Goal: Task Accomplishment & Management: Complete application form

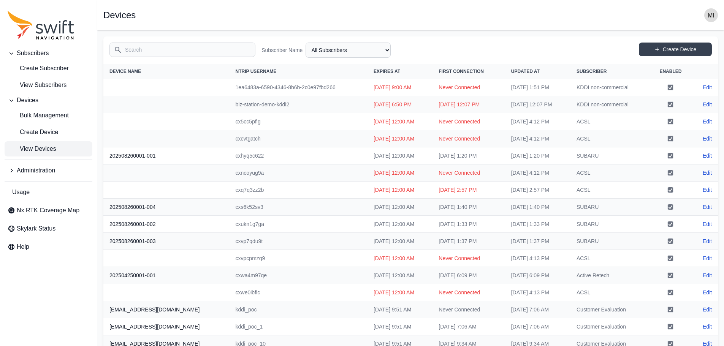
click at [43, 73] on span "Create Subscriber" at bounding box center [38, 68] width 61 height 9
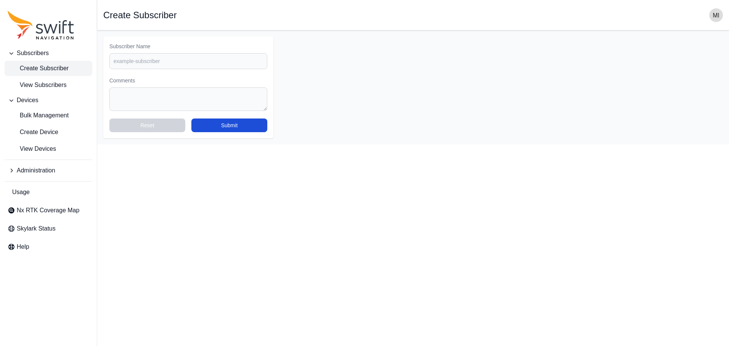
click at [60, 70] on span "Create Subscriber" at bounding box center [38, 68] width 61 height 9
click at [56, 88] on span "View Subscribers" at bounding box center [37, 85] width 59 height 9
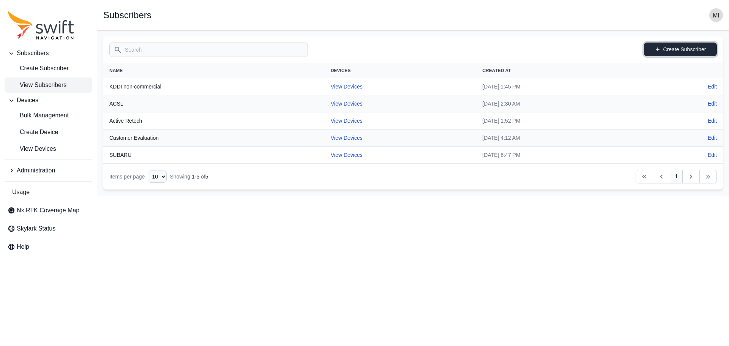
click at [696, 52] on link "Create Subscriber" at bounding box center [680, 50] width 73 height 14
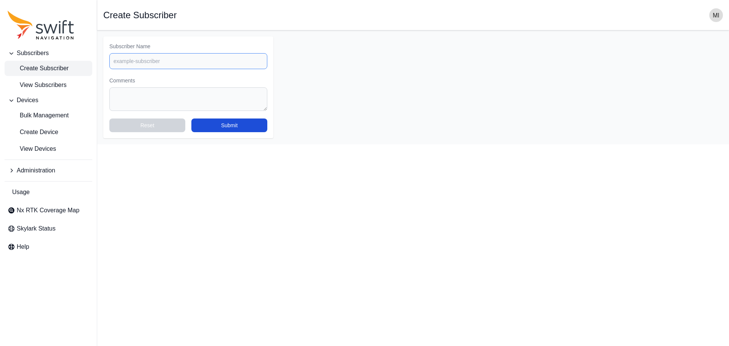
click at [139, 62] on input "Subscriber Name" at bounding box center [188, 61] width 158 height 16
paste input "XSEEDS"
type input "XSEEDS"
click at [248, 128] on button "Submit" at bounding box center [229, 125] width 76 height 14
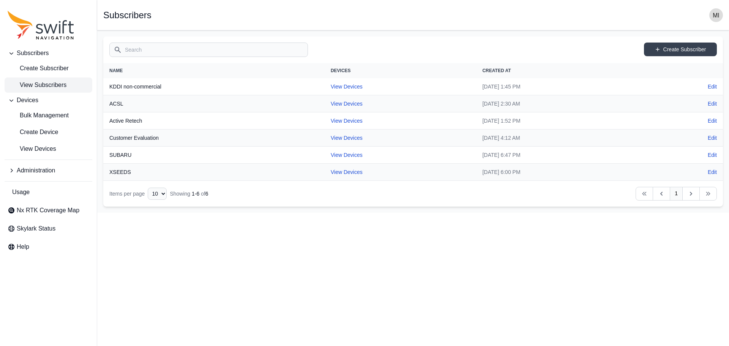
click at [149, 170] on th "XSEEDS" at bounding box center [213, 172] width 221 height 17
click at [331, 154] on link "View Devices" at bounding box center [347, 155] width 32 height 6
select select "88de7cc2-bb1a-4752-a0e2-c3de54cae152"
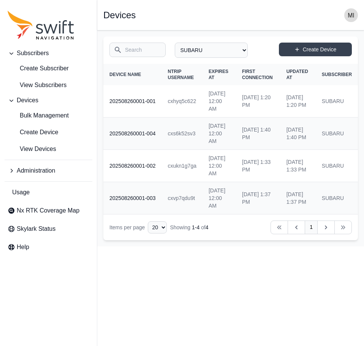
click at [187, 112] on td "cxhyq5c622" at bounding box center [181, 101] width 41 height 32
drag, startPoint x: 197, startPoint y: 112, endPoint x: 175, endPoint y: 113, distance: 22.4
click at [175, 113] on td "cxhyq5c622" at bounding box center [181, 101] width 41 height 32
click at [174, 111] on td "cxhyq5c622" at bounding box center [181, 101] width 41 height 32
drag, startPoint x: 174, startPoint y: 111, endPoint x: 197, endPoint y: 113, distance: 23.7
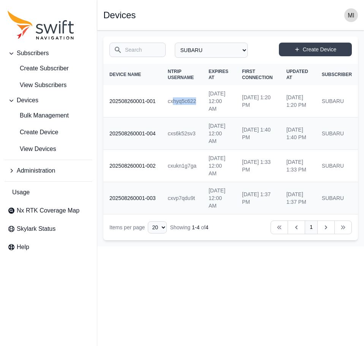
click at [197, 113] on td "cxhyq5c622" at bounding box center [181, 101] width 41 height 32
click at [207, 114] on td "[DATE] 12:00 AM" at bounding box center [218, 101] width 33 height 32
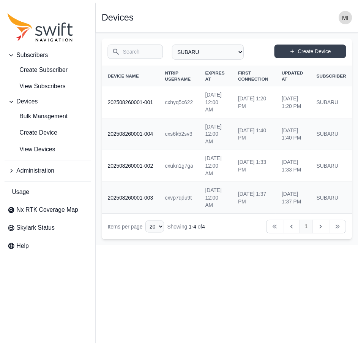
scroll to position [0, 54]
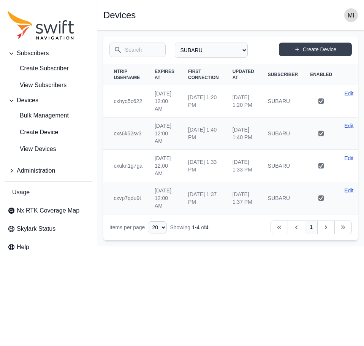
click at [347, 92] on link "Edit" at bounding box center [348, 94] width 9 height 8
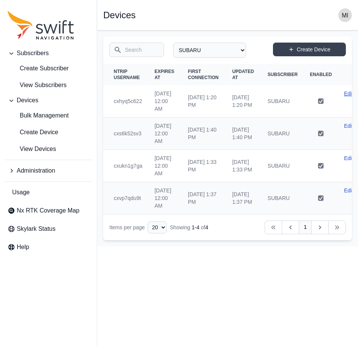
select select "88de7cc2-bb1a-4752-a0e2-c3de54cae152"
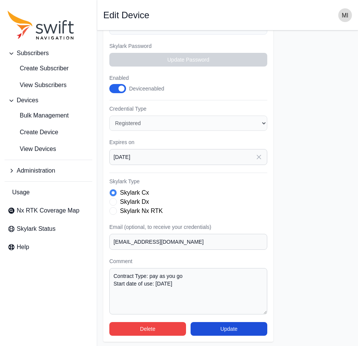
scroll to position [104, 0]
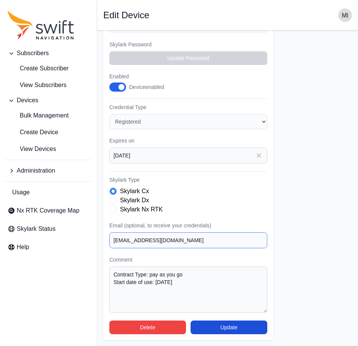
click at [171, 247] on input "[EMAIL_ADDRESS][DOMAIN_NAME]" at bounding box center [188, 240] width 158 height 16
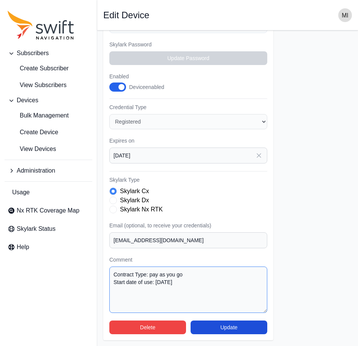
drag, startPoint x: 190, startPoint y: 286, endPoint x: 97, endPoint y: 275, distance: 92.9
click at [97, 275] on main "Open sidebar Edit Device Subscriber Select a Subscriber ACSL Active Retech Cust…" at bounding box center [227, 136] width 261 height 419
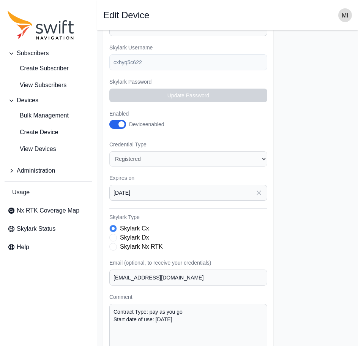
scroll to position [107, 0]
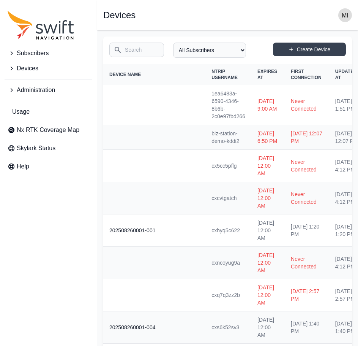
click at [35, 71] on span "Devices" at bounding box center [28, 68] width 22 height 9
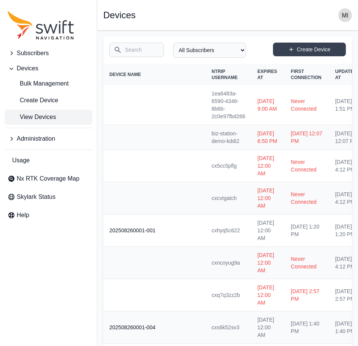
click at [37, 57] on span "Subscribers" at bounding box center [33, 53] width 32 height 9
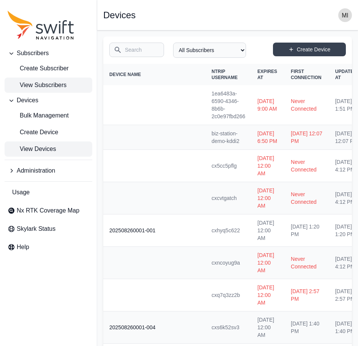
click at [46, 85] on span "View Subscribers" at bounding box center [37, 85] width 59 height 9
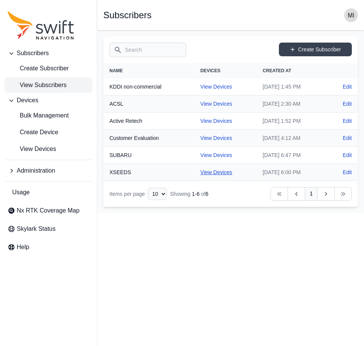
click at [210, 172] on link "View Devices" at bounding box center [216, 172] width 32 height 6
select select "ac7f3aa4-c5bd-4da9-ba27-8cb03d66bb8b"
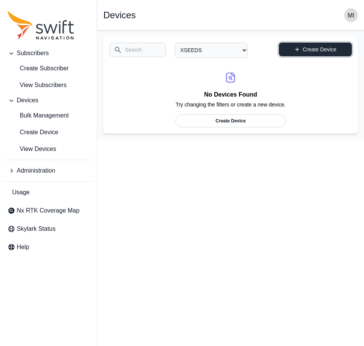
click at [315, 49] on link "Create Device" at bounding box center [315, 50] width 73 height 14
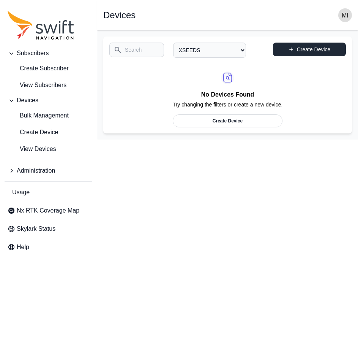
select select "ac7f3aa4-c5bd-4da9-ba27-8cb03d66bb8b"
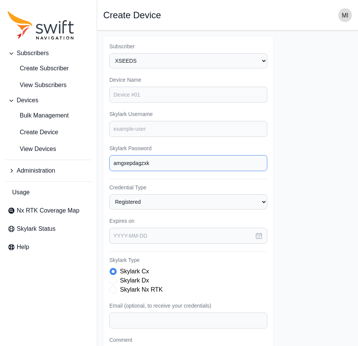
click at [154, 163] on input "amgxepdagzxk" at bounding box center [188, 163] width 158 height 16
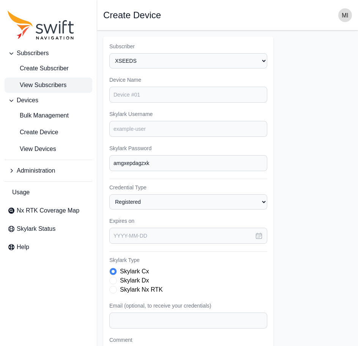
click at [54, 85] on span "View Subscribers" at bounding box center [37, 85] width 59 height 9
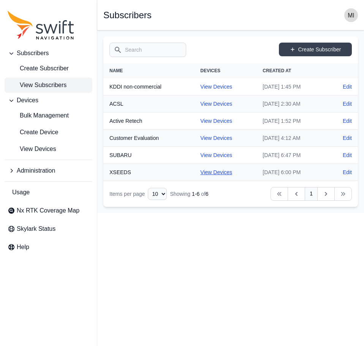
click at [215, 172] on link "View Devices" at bounding box center [216, 172] width 32 height 6
select select "ac7f3aa4-c5bd-4da9-ba27-8cb03d66bb8b"
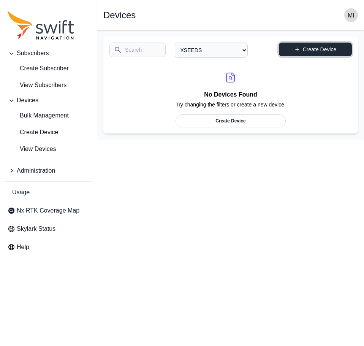
click at [325, 49] on link "Create Device" at bounding box center [315, 50] width 73 height 14
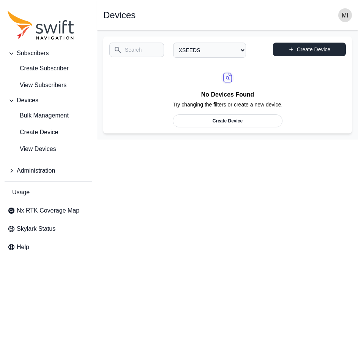
select select "ac7f3aa4-c5bd-4da9-ba27-8cb03d66bb8b"
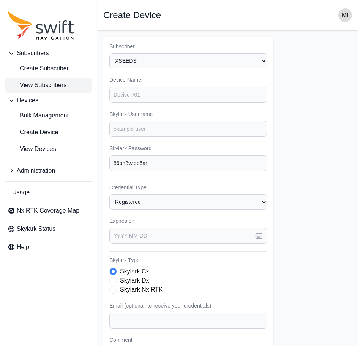
click at [46, 82] on span "View Subscribers" at bounding box center [37, 85] width 59 height 9
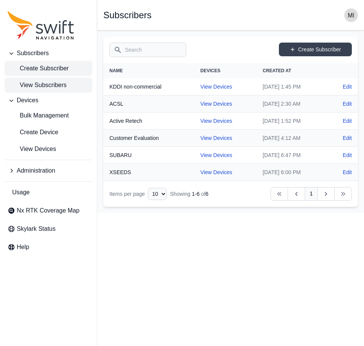
click at [56, 76] on link "Create Subscriber" at bounding box center [49, 68] width 88 height 15
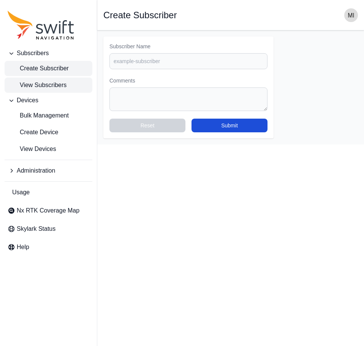
click at [47, 84] on span "View Subscribers" at bounding box center [37, 85] width 59 height 9
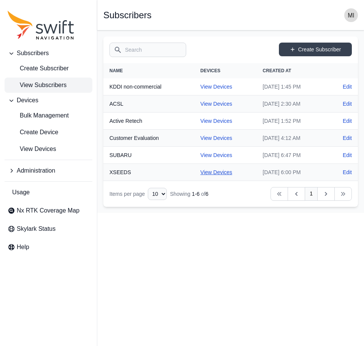
click at [213, 173] on link "View Devices" at bounding box center [216, 172] width 32 height 6
select select "ac7f3aa4-c5bd-4da9-ba27-8cb03d66bb8b"
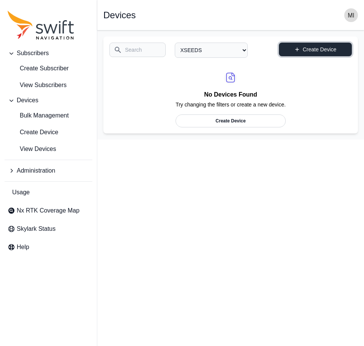
click at [329, 45] on link "Create Device" at bounding box center [315, 50] width 73 height 14
select select "ac7f3aa4-c5bd-4da9-ba27-8cb03d66bb8b"
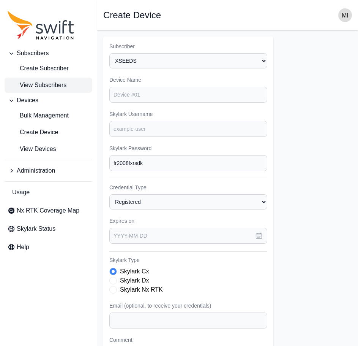
click at [47, 91] on link "View Subscribers" at bounding box center [49, 84] width 88 height 15
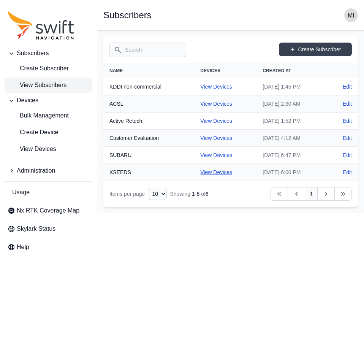
click at [210, 173] on link "View Devices" at bounding box center [216, 172] width 32 height 6
select select "ac7f3aa4-c5bd-4da9-ba27-8cb03d66bb8b"
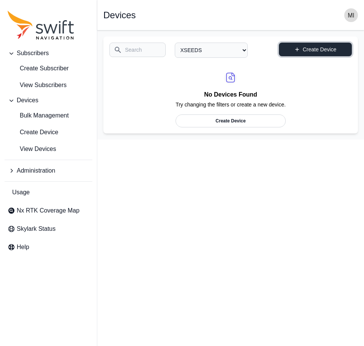
click at [328, 49] on link "Create Device" at bounding box center [315, 50] width 73 height 14
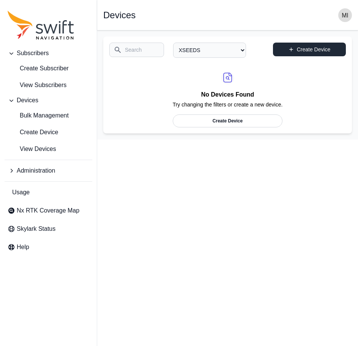
select select "ac7f3aa4-c5bd-4da9-ba27-8cb03d66bb8b"
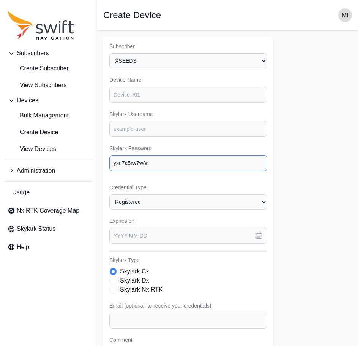
click at [114, 166] on input "yse7a5rw7w8c" at bounding box center [188, 163] width 158 height 16
click at [166, 165] on input "yse7a5rw7w8c" at bounding box center [188, 163] width 158 height 16
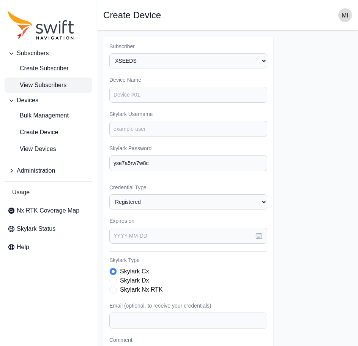
click at [56, 87] on span "View Subscribers" at bounding box center [37, 85] width 59 height 9
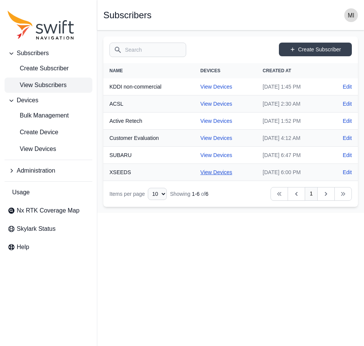
click at [203, 175] on link "View Devices" at bounding box center [216, 172] width 32 height 6
select select "ac7f3aa4-c5bd-4da9-ba27-8cb03d66bb8b"
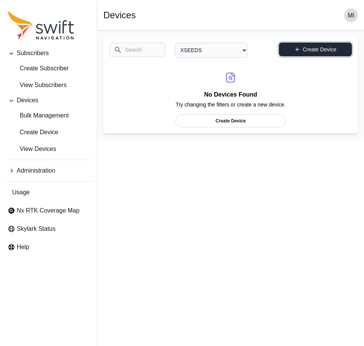
click at [323, 52] on link "Create Device" at bounding box center [315, 50] width 73 height 14
select select "ac7f3aa4-c5bd-4da9-ba27-8cb03d66bb8b"
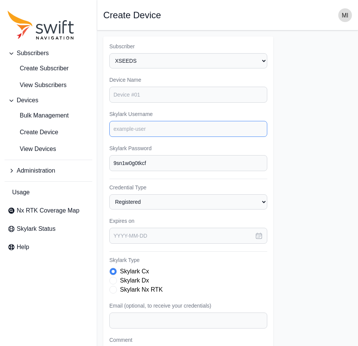
click at [143, 132] on input "Skylark Username" at bounding box center [188, 129] width 158 height 16
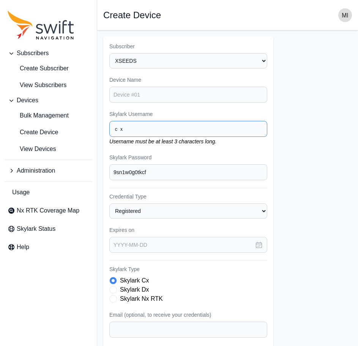
type input "ｃ"
paste input "yse7a5rw"
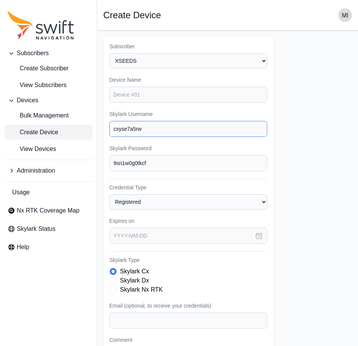
type input "cxyse7a5rw"
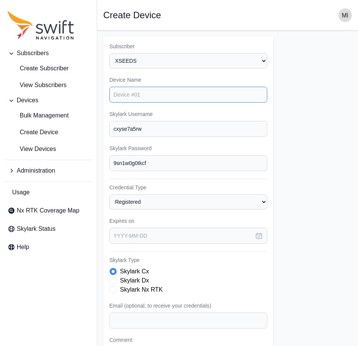
click at [125, 92] on input "Device Name" at bounding box center [188, 95] width 158 height 16
paste input "202509300001"
type input "202509300001-001"
click at [308, 127] on form "Subscriber Select a Subscriber ACSL Active Retech Customer Evaluation KDDI non-…" at bounding box center [227, 228] width 249 height 384
click at [261, 237] on icon "button" at bounding box center [259, 236] width 8 height 8
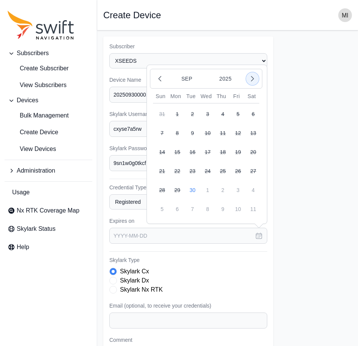
click at [255, 81] on icon "button" at bounding box center [253, 79] width 8 height 8
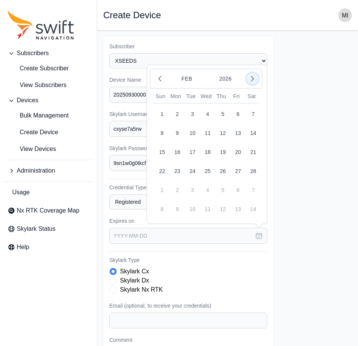
click at [252, 81] on icon "button" at bounding box center [253, 79] width 8 height 8
click at [247, 81] on button "button" at bounding box center [252, 78] width 13 height 13
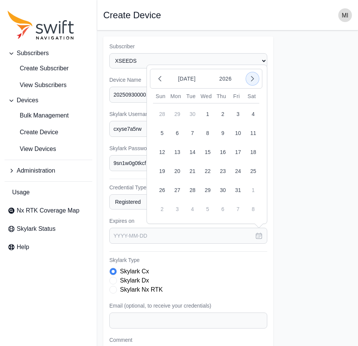
click at [247, 81] on button "button" at bounding box center [252, 78] width 13 height 13
click at [251, 82] on icon "button" at bounding box center [253, 79] width 8 height 8
click at [240, 117] on button "2" at bounding box center [238, 114] width 18 height 18
type input "[DATE]"
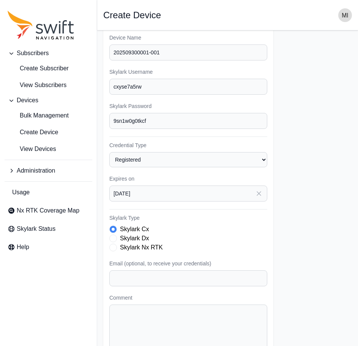
scroll to position [84, 0]
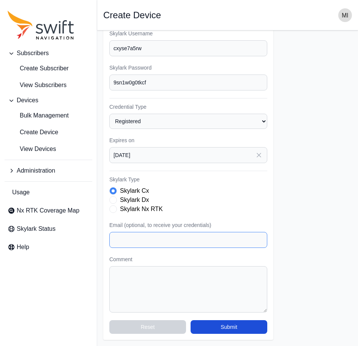
click at [161, 234] on input "Email (optional, to receive your credentials)" at bounding box center [188, 240] width 158 height 16
type input "[EMAIL_ADDRESS][DOMAIN_NAME]"
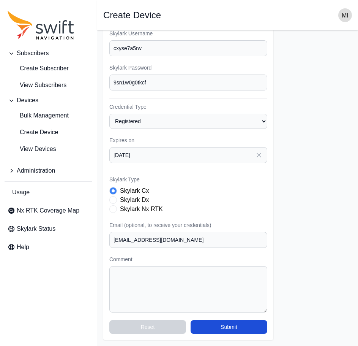
click at [292, 212] on form "Subscriber Select a Subscriber ACSL Active Retech Customer Evaluation KDDI non-…" at bounding box center [227, 148] width 249 height 384
click at [130, 273] on textarea "Comment" at bounding box center [188, 289] width 158 height 46
paste textarea "Contract Type: pay as you go Start date of use: [DATE]"
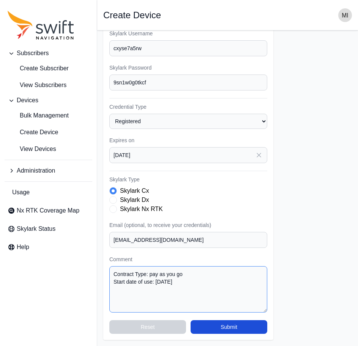
type textarea "Contract Type: pay as you go Start date of use: [DATE]"
click at [302, 163] on form "Subscriber Select a Subscriber ACSL Active Retech Customer Evaluation KDDI non-…" at bounding box center [227, 148] width 249 height 384
click at [224, 154] on input "[DATE]" at bounding box center [188, 155] width 158 height 16
click at [292, 199] on form "Subscriber Select a Subscriber ACSL Active Retech Customer Evaluation KDDI non-…" at bounding box center [227, 148] width 249 height 384
click at [296, 226] on form "Subscriber Select a Subscriber ACSL Active Retech Customer Evaluation KDDI non-…" at bounding box center [227, 148] width 249 height 384
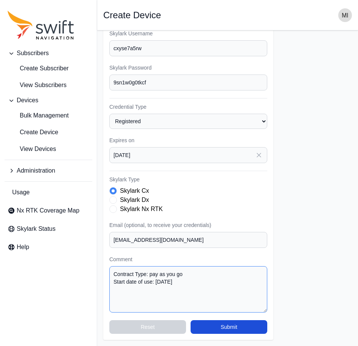
click at [243, 280] on textarea "Contract Type: pay as you go Start date of use: [DATE]" at bounding box center [188, 289] width 158 height 46
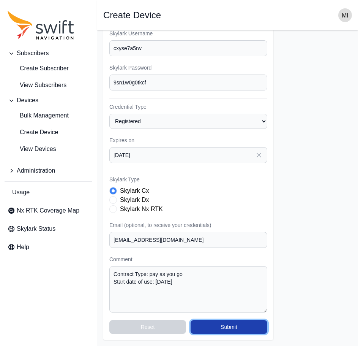
click at [230, 329] on button "Submit" at bounding box center [229, 327] width 77 height 14
